Goal: Use online tool/utility: Utilize a website feature to perform a specific function

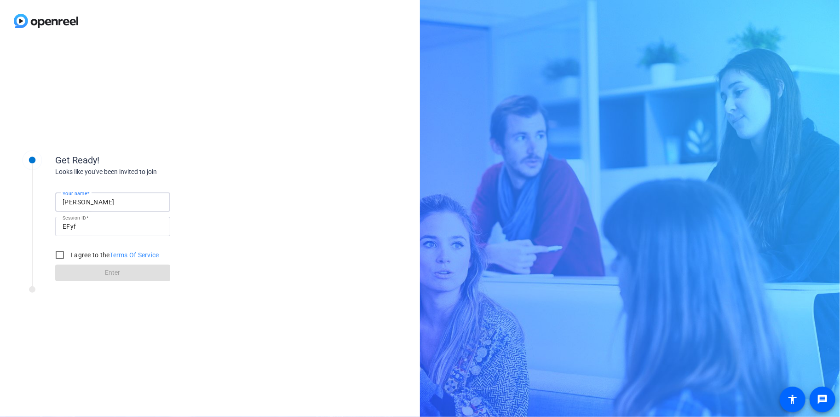
drag, startPoint x: 97, startPoint y: 201, endPoint x: 55, endPoint y: 199, distance: 41.9
click at [55, 199] on div "Your name [PERSON_NAME]" at bounding box center [112, 201] width 115 height 19
type input "[PERSON_NAME]"
click at [64, 256] on input "I agree to the Terms Of Service" at bounding box center [60, 255] width 18 height 18
checkbox input "true"
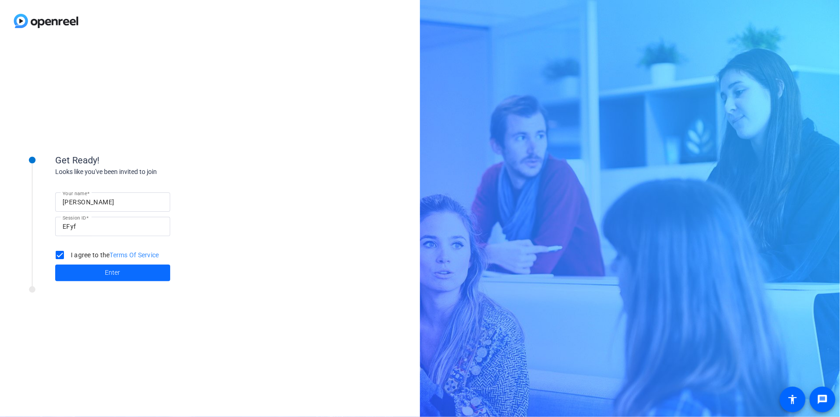
click at [100, 270] on span at bounding box center [112, 273] width 115 height 22
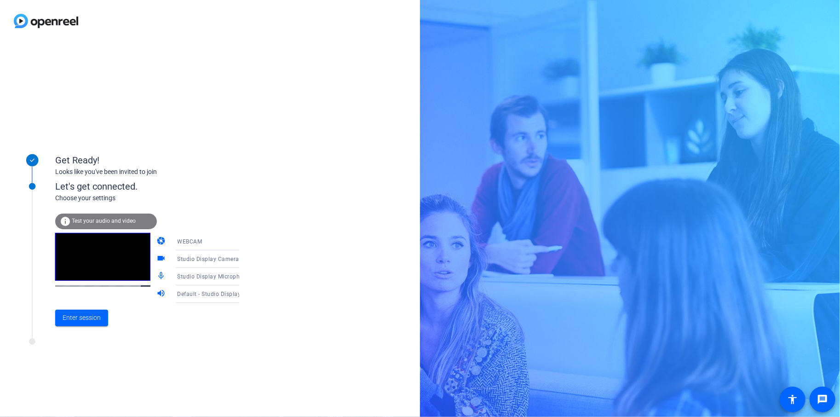
click at [246, 259] on icon at bounding box center [248, 259] width 5 height 2
click at [261, 259] on div at bounding box center [420, 208] width 840 height 417
click at [83, 315] on span "Enter session" at bounding box center [82, 318] width 38 height 10
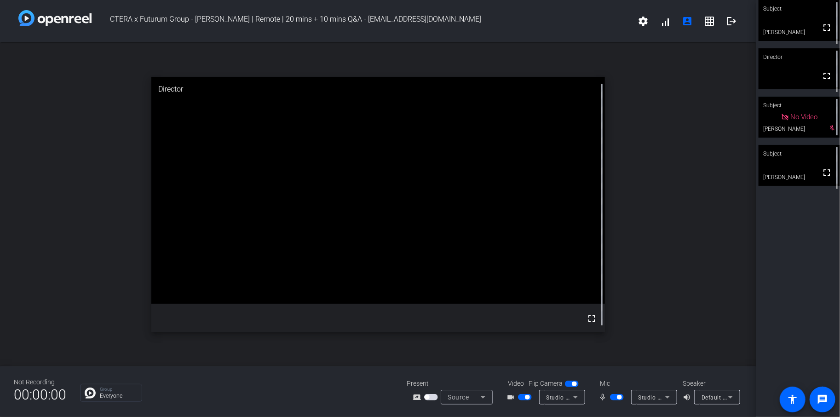
click at [521, 397] on span "button" at bounding box center [525, 397] width 14 height 6
click at [642, 396] on span "MacBook Pro Microphone (Built-in)" at bounding box center [685, 396] width 94 height 7
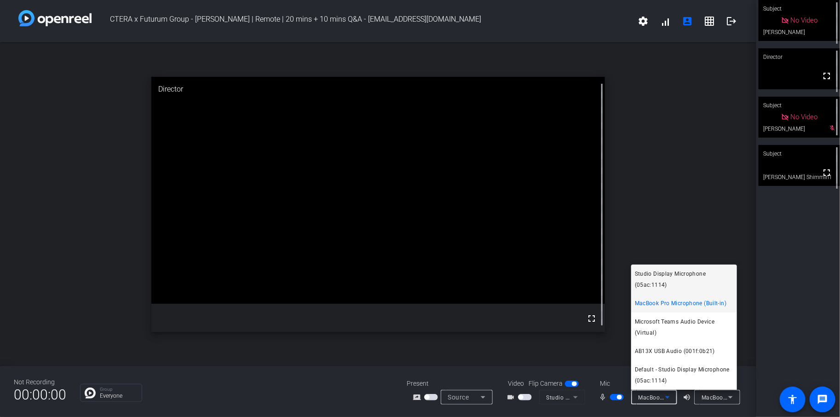
click at [657, 279] on span "Studio Display Microphone (05ac:1114)" at bounding box center [684, 279] width 98 height 22
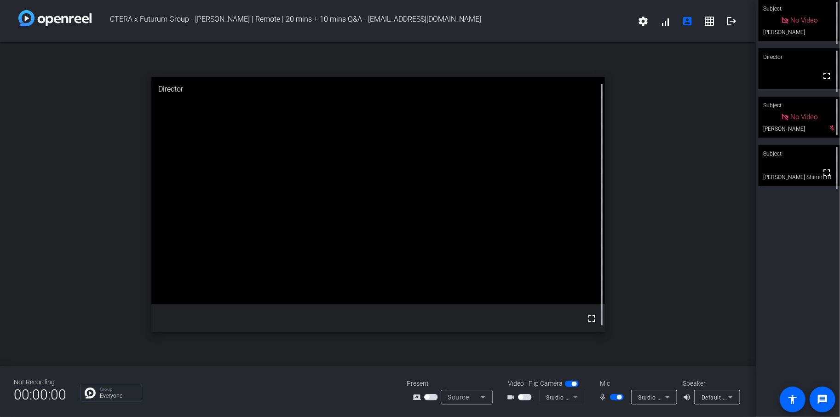
click at [614, 397] on span "button" at bounding box center [617, 397] width 14 height 6
click at [721, 397] on span "Default - Studio Display Speakers (05ac:1114)" at bounding box center [763, 396] width 124 height 7
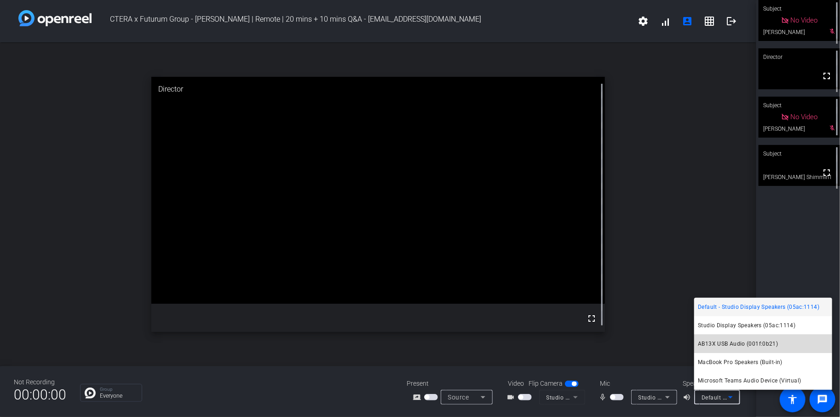
click at [731, 343] on span "AB13X USB Audio (001f:0b21)" at bounding box center [738, 343] width 80 height 11
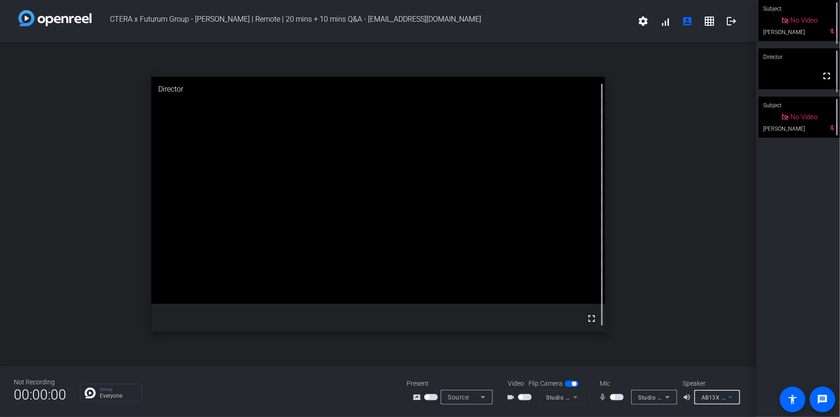
click at [687, 398] on mat-icon "volume_up" at bounding box center [687, 396] width 11 height 11
click at [613, 396] on span "button" at bounding box center [612, 397] width 5 height 5
click at [521, 398] on span "button" at bounding box center [520, 397] width 5 height 5
click at [613, 396] on span "button" at bounding box center [617, 397] width 14 height 6
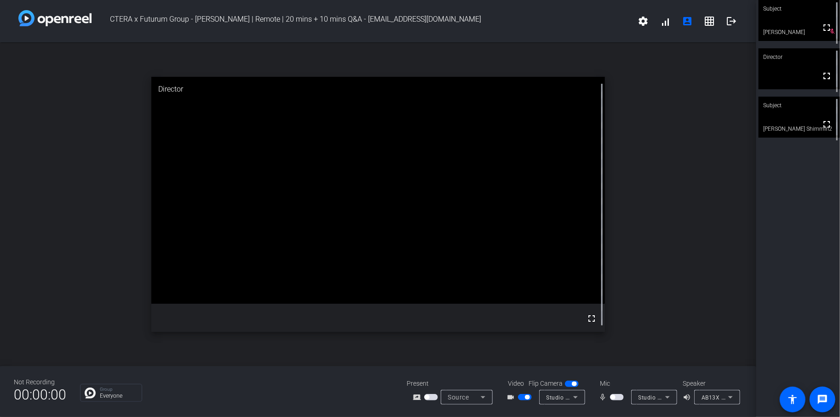
click at [522, 397] on span "button" at bounding box center [525, 397] width 14 height 6
click at [613, 397] on span "button" at bounding box center [612, 397] width 5 height 5
click at [615, 396] on span "button" at bounding box center [617, 397] width 14 height 6
click at [613, 396] on span "button" at bounding box center [612, 397] width 5 height 5
click at [612, 396] on span "button" at bounding box center [617, 397] width 14 height 6
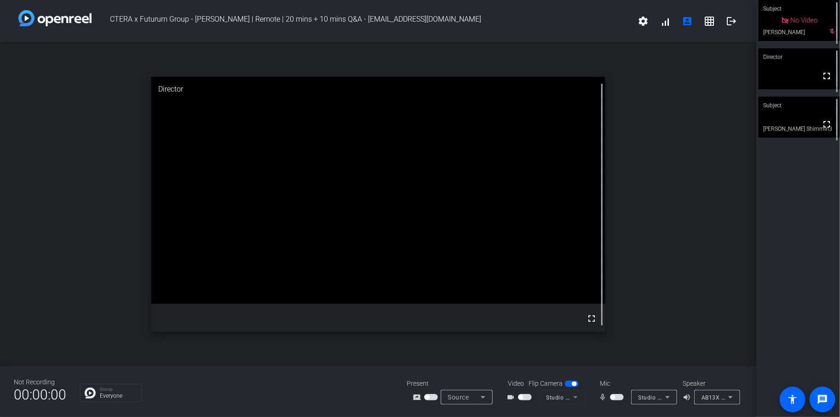
click at [614, 397] on span "button" at bounding box center [612, 397] width 5 height 5
click at [613, 397] on span "button" at bounding box center [617, 397] width 14 height 6
click at [613, 397] on span "button" at bounding box center [612, 397] width 5 height 5
click at [614, 397] on span "button" at bounding box center [617, 397] width 14 height 6
click at [614, 397] on span "button" at bounding box center [612, 397] width 5 height 5
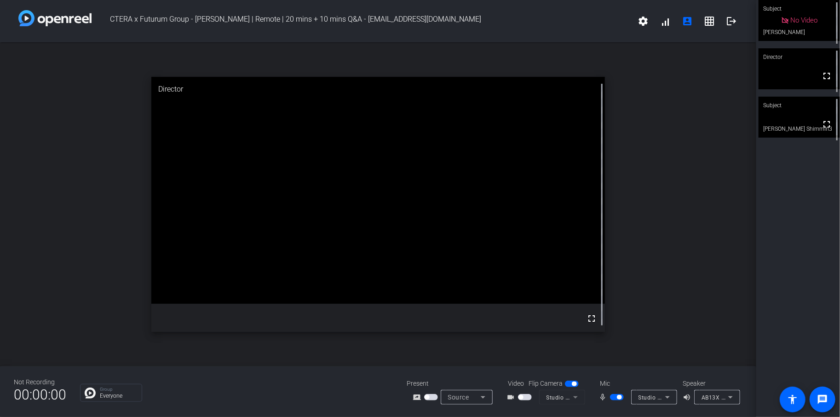
click at [614, 397] on span "button" at bounding box center [617, 397] width 14 height 6
click at [613, 396] on span "button" at bounding box center [612, 397] width 5 height 5
click at [613, 396] on span "button" at bounding box center [617, 397] width 14 height 6
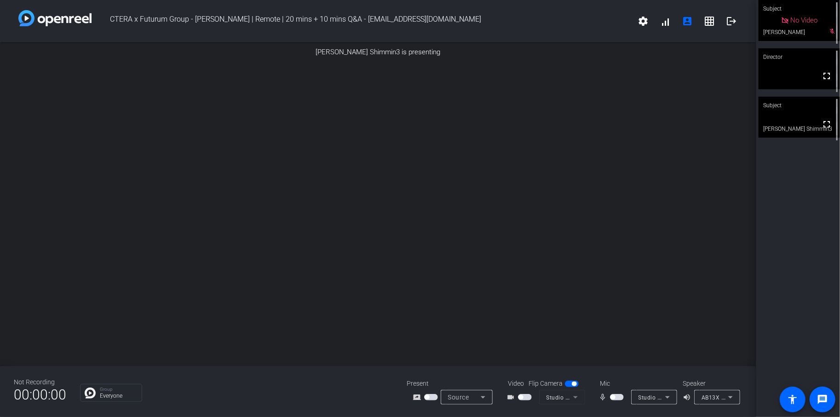
click at [615, 397] on span "button" at bounding box center [612, 397] width 5 height 5
click at [615, 397] on span "button" at bounding box center [617, 397] width 14 height 6
click at [523, 397] on span "button" at bounding box center [520, 397] width 5 height 5
click at [524, 397] on span "button" at bounding box center [525, 397] width 14 height 6
click at [614, 396] on span "button" at bounding box center [612, 397] width 5 height 5
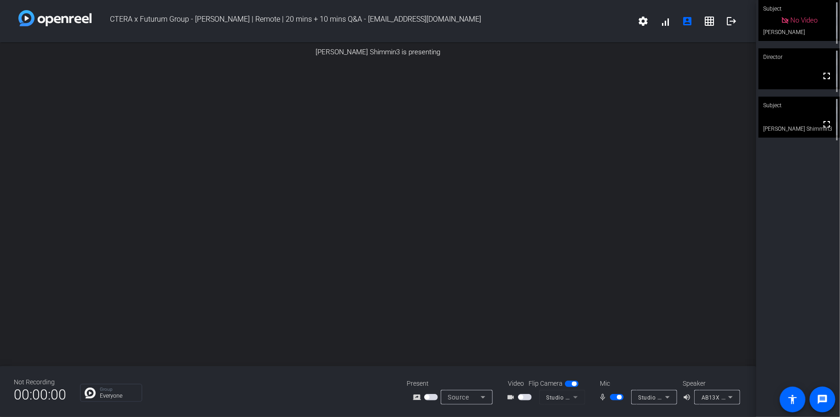
click at [614, 398] on span "button" at bounding box center [617, 397] width 14 height 6
click at [612, 398] on span "button" at bounding box center [612, 397] width 5 height 5
click at [615, 398] on span "button" at bounding box center [617, 397] width 14 height 6
click at [615, 399] on span "button" at bounding box center [617, 397] width 14 height 6
click at [615, 398] on span "button" at bounding box center [617, 397] width 14 height 6
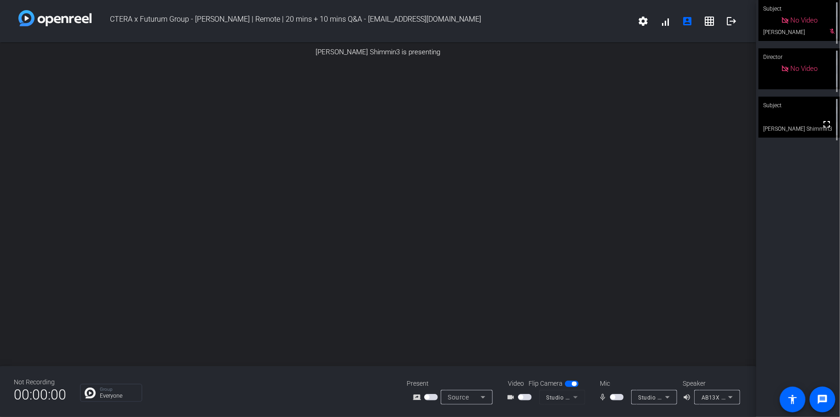
click at [521, 397] on span "button" at bounding box center [520, 397] width 5 height 5
click at [611, 396] on span "button" at bounding box center [612, 397] width 5 height 5
click at [614, 399] on span "button" at bounding box center [617, 397] width 14 height 6
click at [614, 398] on span "button" at bounding box center [612, 397] width 5 height 5
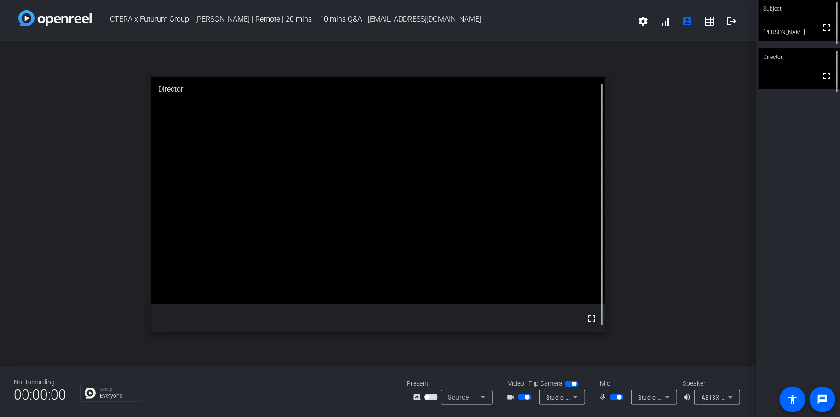
click at [613, 397] on span "button" at bounding box center [617, 397] width 14 height 6
click at [612, 396] on span "button" at bounding box center [612, 397] width 5 height 5
click at [615, 397] on span "button" at bounding box center [617, 397] width 14 height 6
click at [521, 398] on span "button" at bounding box center [525, 397] width 14 height 6
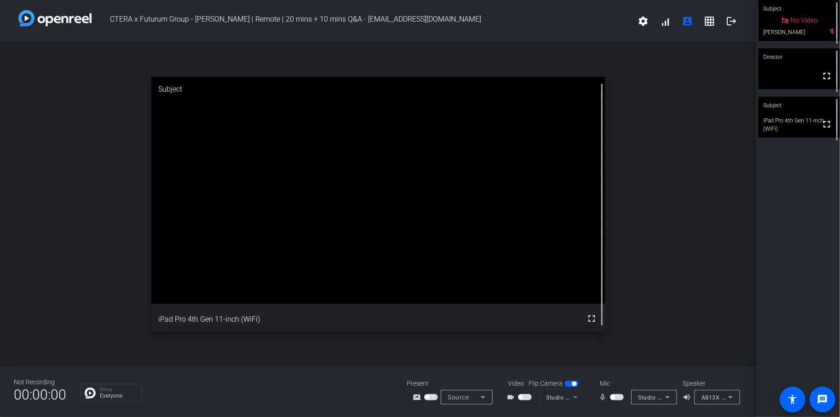
click at [610, 396] on span "button" at bounding box center [612, 397] width 5 height 5
click at [522, 398] on span "button" at bounding box center [520, 397] width 5 height 5
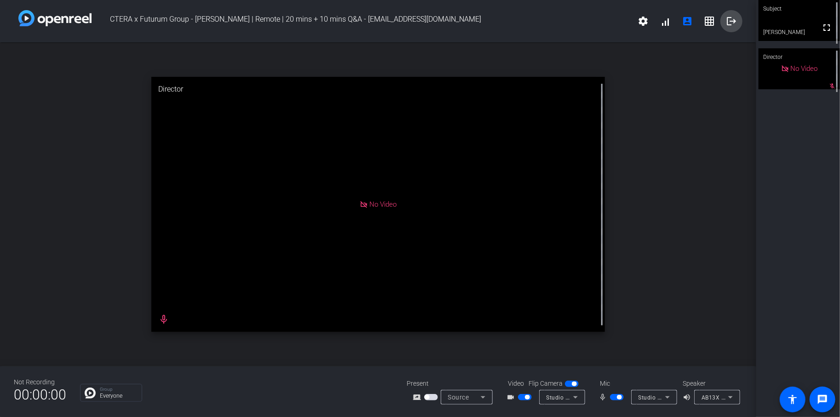
click at [728, 24] on mat-icon "logout" at bounding box center [731, 21] width 11 height 11
